Goal: Communication & Community: Answer question/provide support

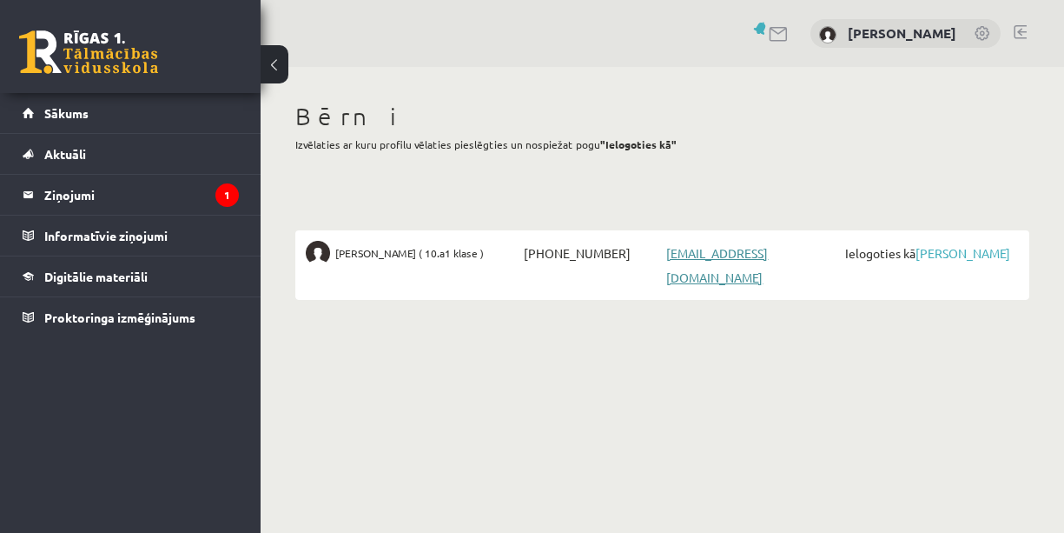
click at [731, 255] on link "[EMAIL_ADDRESS][DOMAIN_NAME]" at bounding box center [717, 265] width 102 height 40
click at [964, 252] on link "[PERSON_NAME]" at bounding box center [963, 253] width 95 height 16
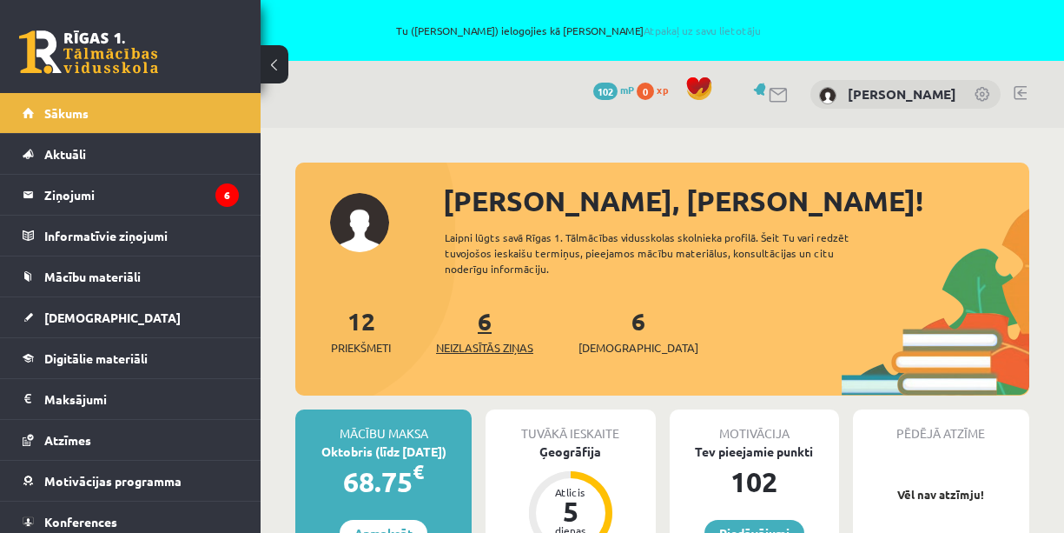
click at [484, 325] on link "6 Neizlasītās ziņas" at bounding box center [484, 330] width 97 height 51
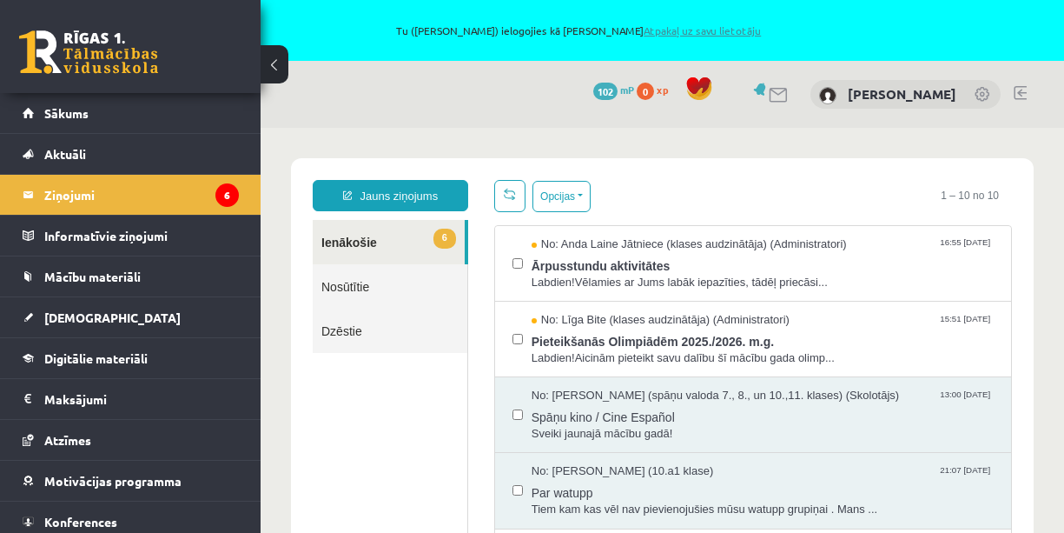
click at [686, 26] on link "Atpakaļ uz savu lietotāju" at bounding box center [702, 30] width 117 height 14
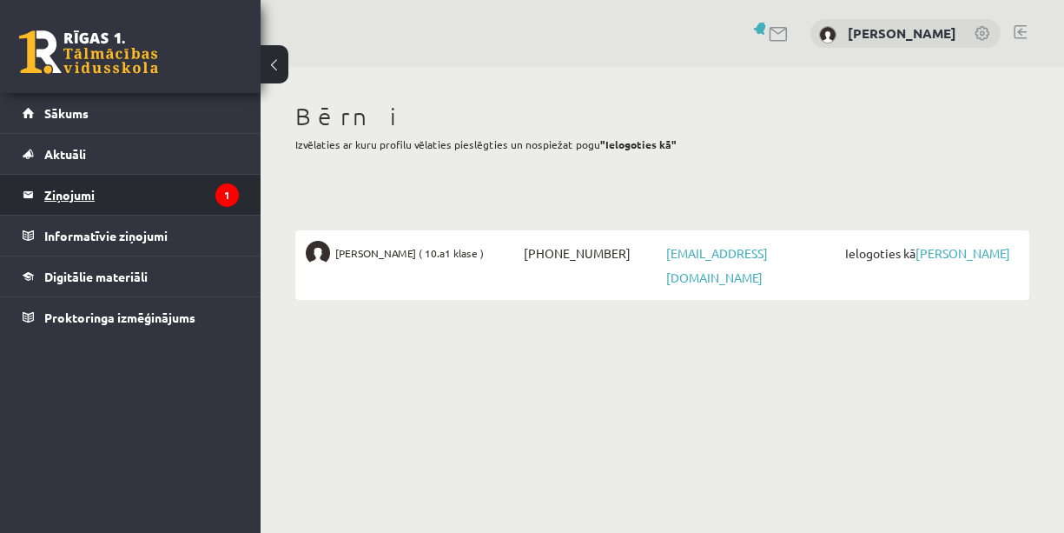
click at [139, 188] on legend "Ziņojumi 1" at bounding box center [141, 195] width 195 height 40
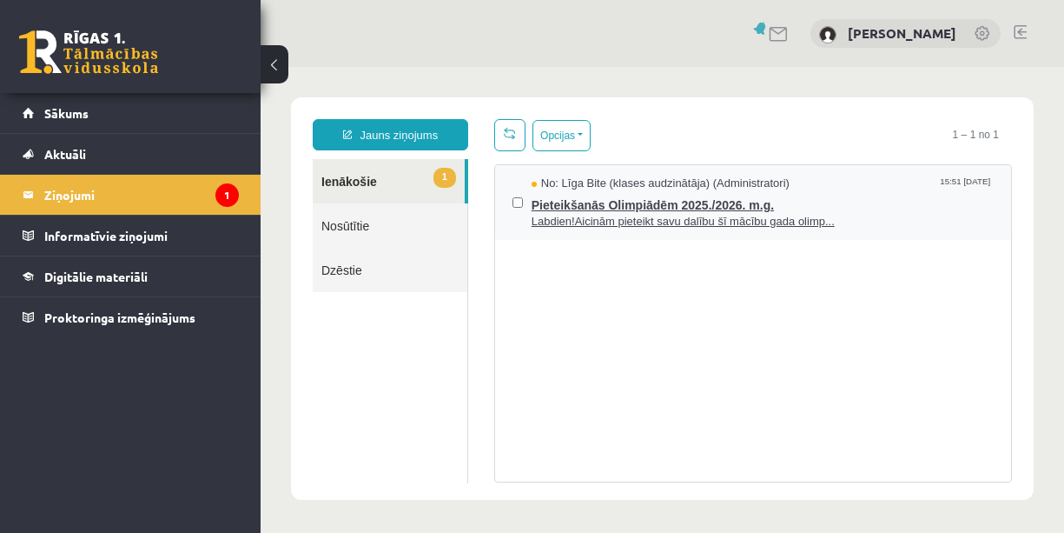
click at [634, 203] on span "Pieteikšanās Olimpiādēm 2025./2026. m.g." at bounding box center [763, 203] width 462 height 22
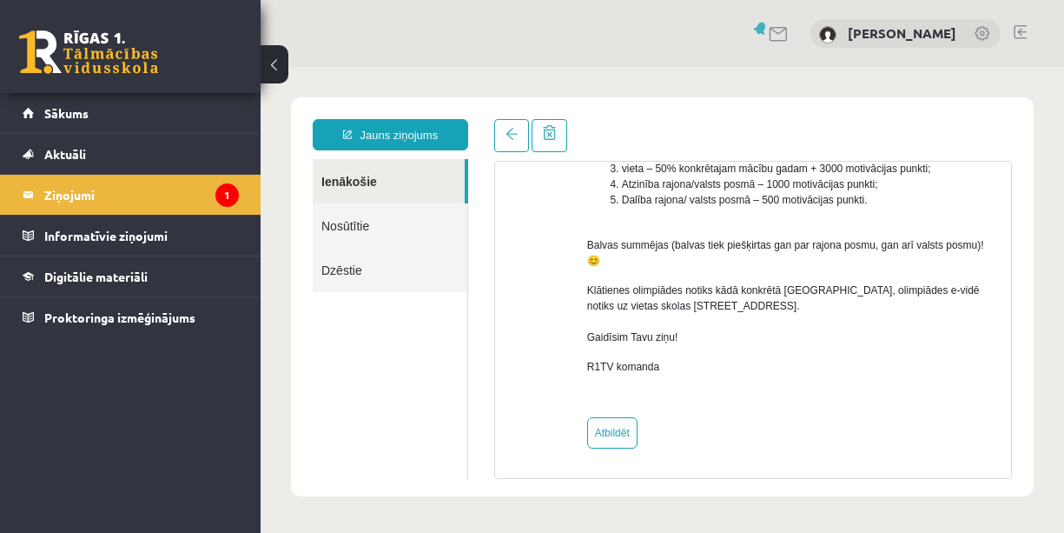
scroll to position [411, 0]
click at [81, 107] on span "Sākums" at bounding box center [66, 113] width 44 height 16
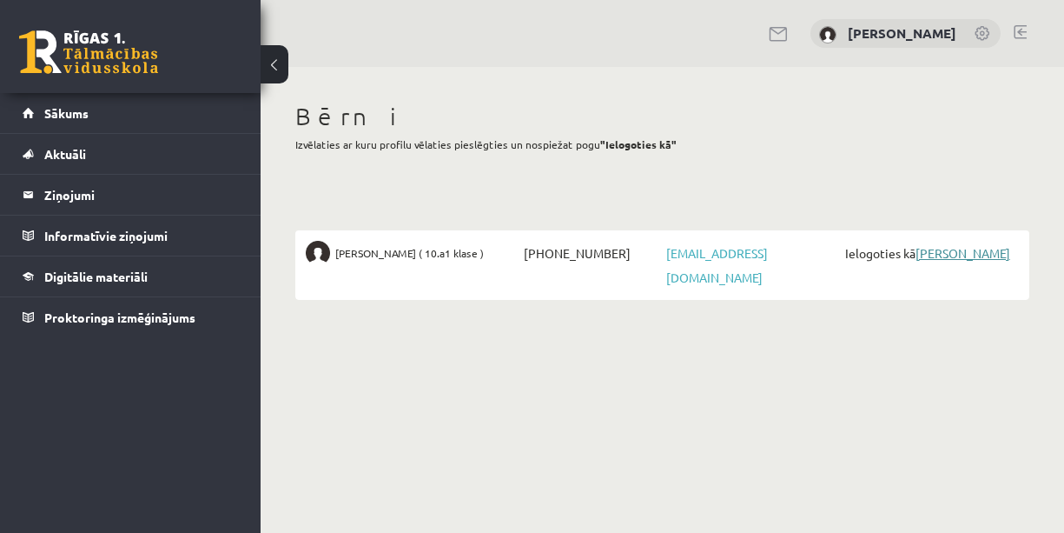
click at [949, 249] on link "[PERSON_NAME]" at bounding box center [963, 253] width 95 height 16
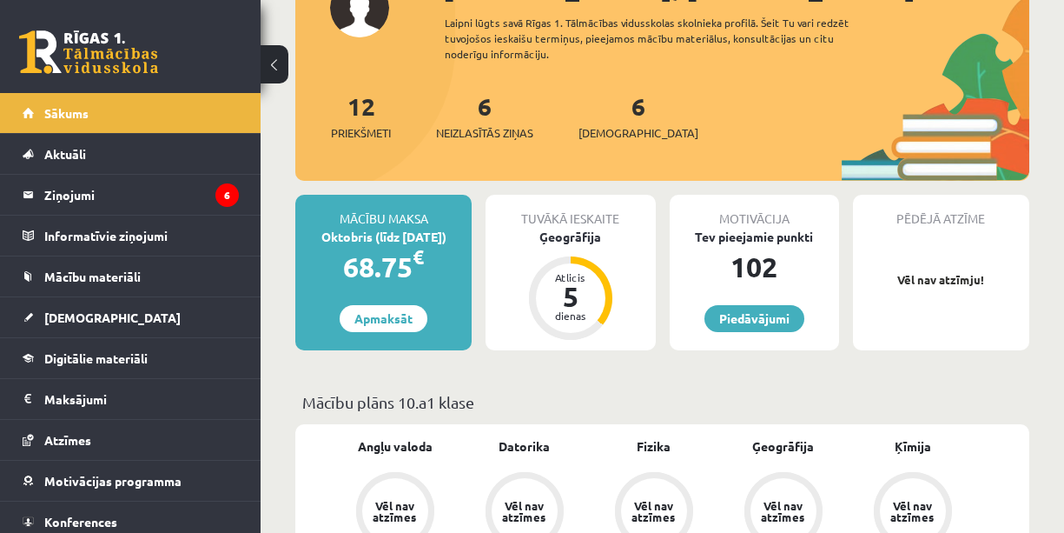
scroll to position [231, 0]
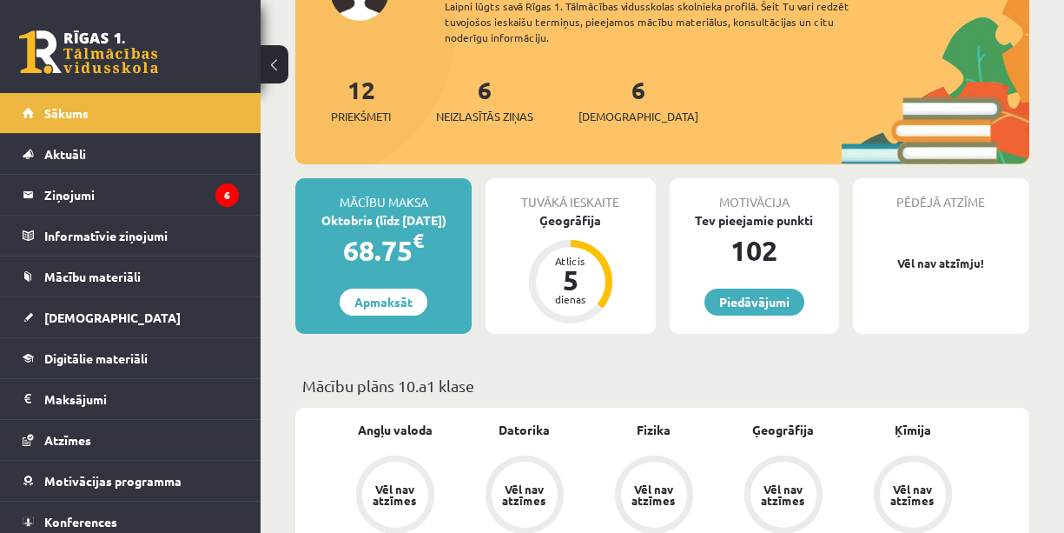
click at [271, 55] on button at bounding box center [275, 64] width 28 height 38
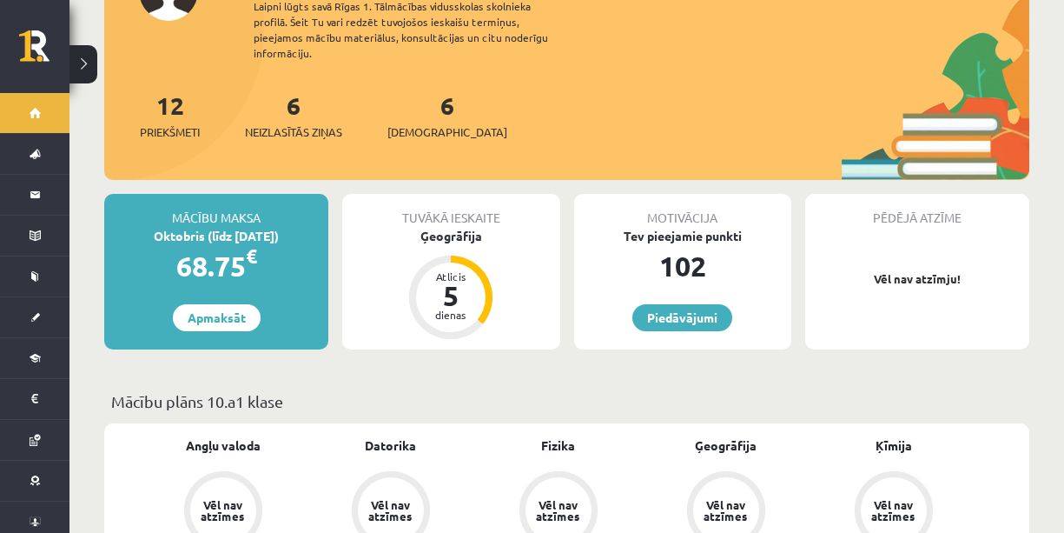
click at [83, 57] on button at bounding box center [84, 64] width 28 height 38
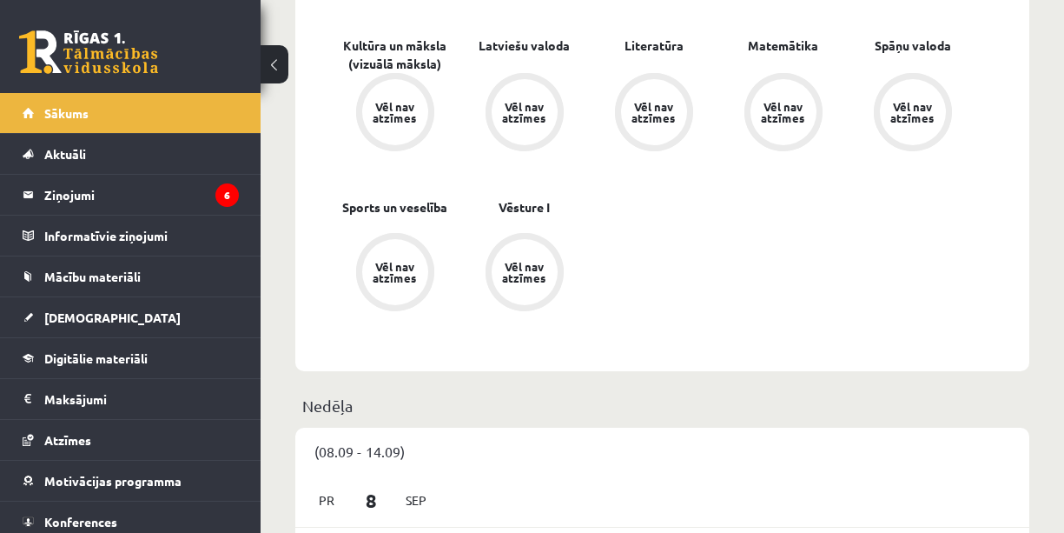
scroll to position [777, 0]
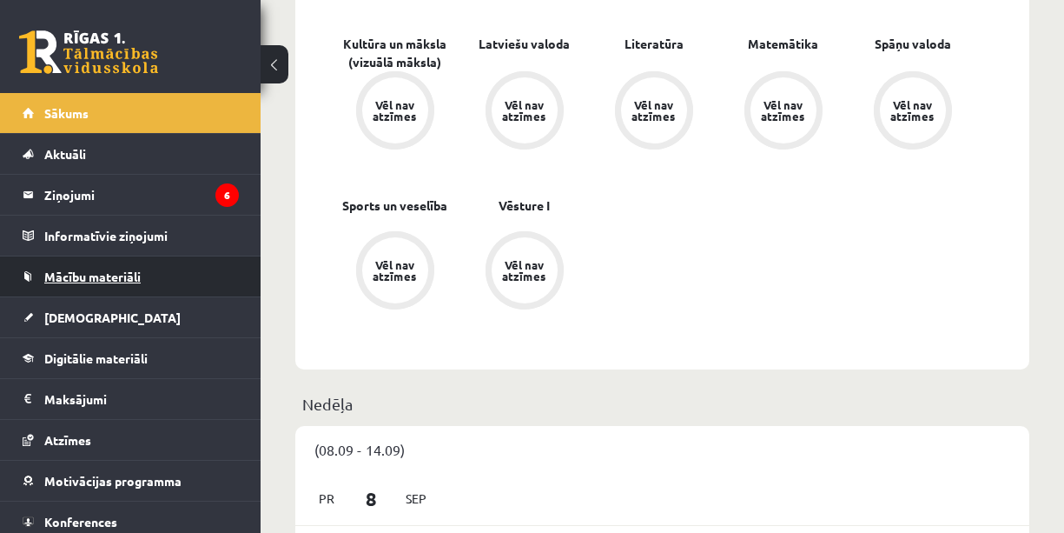
click at [104, 275] on span "Mācību materiāli" at bounding box center [92, 276] width 96 height 16
